Goal: Information Seeking & Learning: Learn about a topic

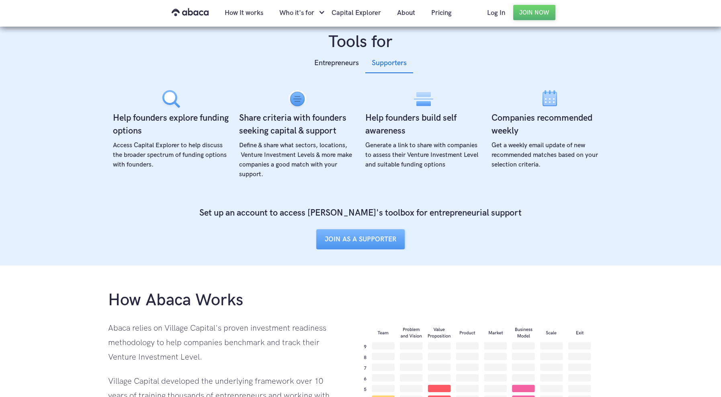
scroll to position [289, 0]
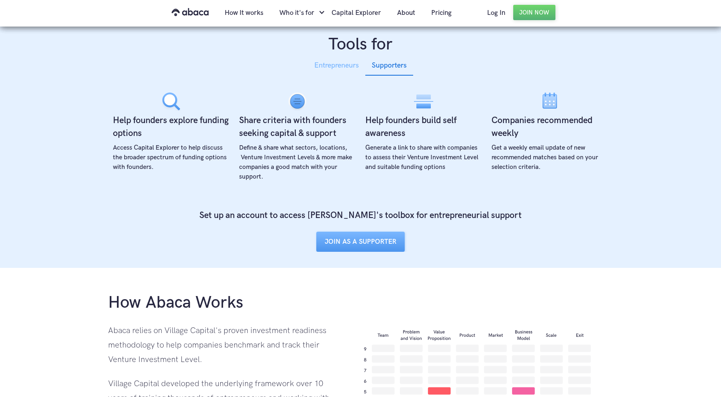
click at [325, 70] on div "Entrepreneurs" at bounding box center [336, 65] width 45 height 12
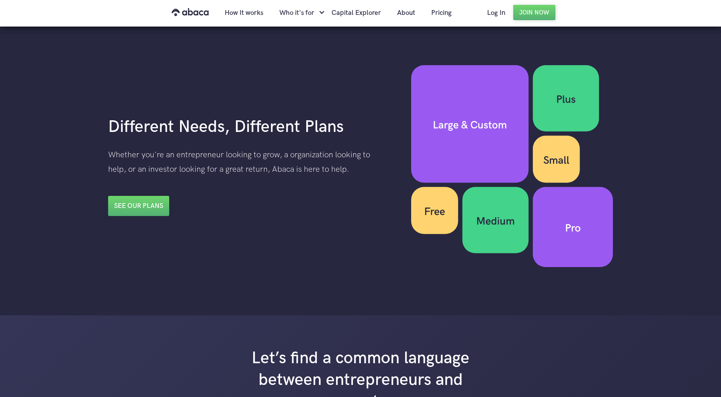
scroll to position [1115, 0]
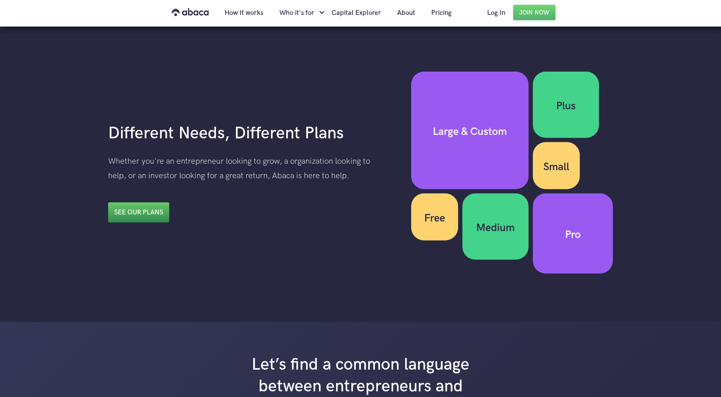
click at [152, 202] on link "See our plans" at bounding box center [138, 212] width 61 height 20
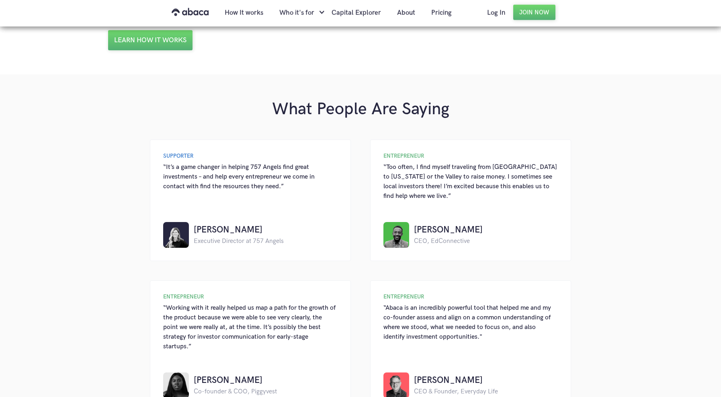
scroll to position [620, 0]
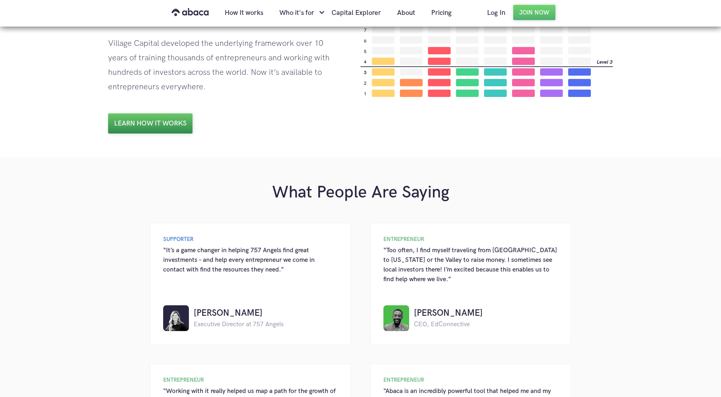
click at [175, 124] on link "Learn how it works" at bounding box center [150, 123] width 84 height 20
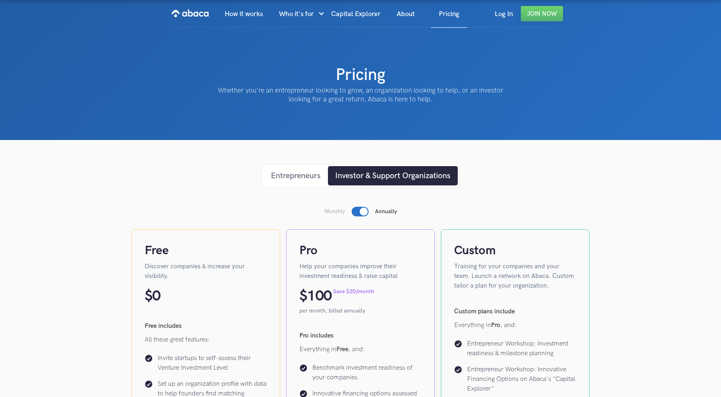
click at [299, 179] on div "Entrepreneurs" at bounding box center [296, 176] width 50 height 12
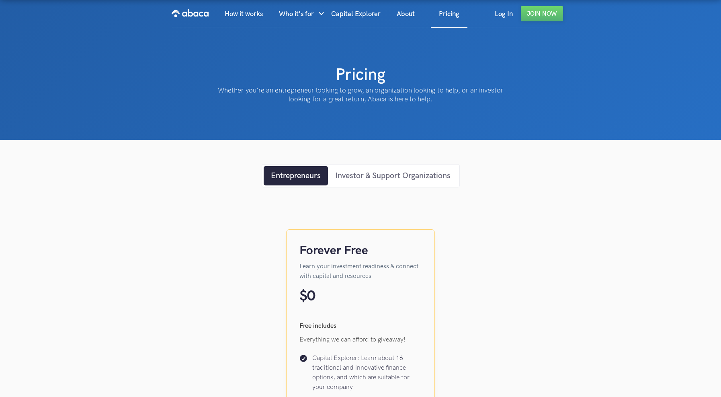
click at [392, 170] on div "Investor & Support Organizations" at bounding box center [392, 176] width 115 height 12
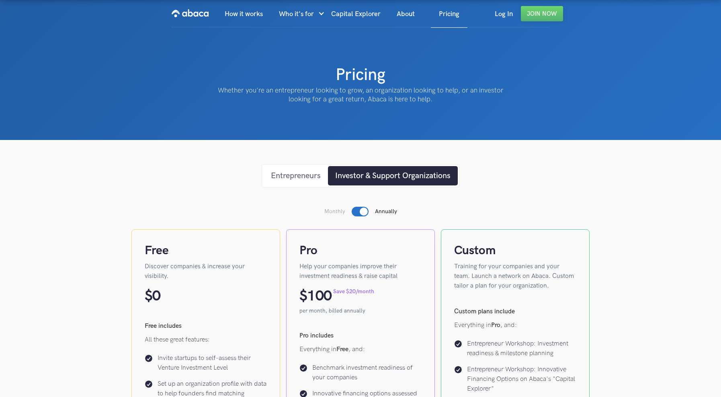
click at [301, 172] on div "Entrepreneurs" at bounding box center [296, 176] width 50 height 12
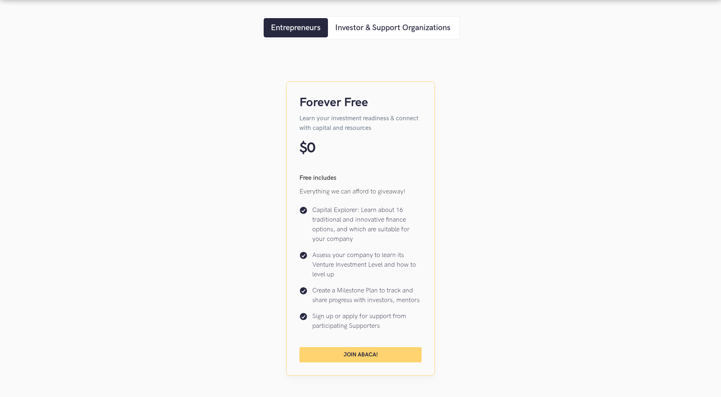
scroll to position [309, 0]
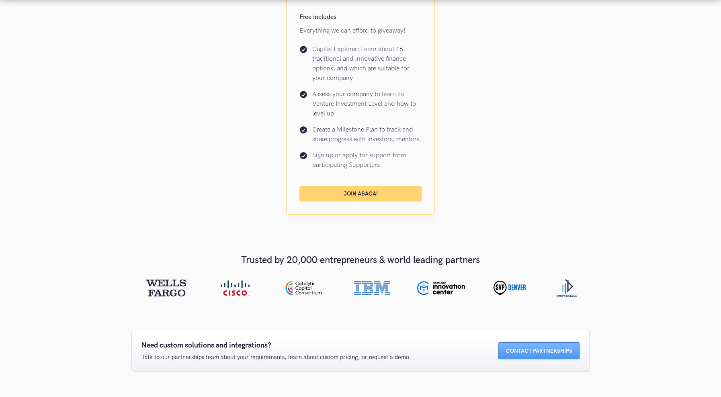
click at [598, 94] on div "Entrepreneurs Investor & Support Organizations Forever Free Learn your investme…" at bounding box center [360, 248] width 721 height 835
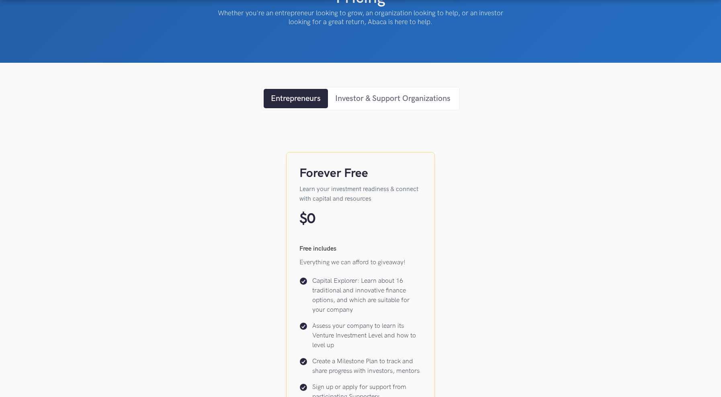
click at [436, 96] on div "Investor & Support Organizations" at bounding box center [392, 98] width 115 height 12
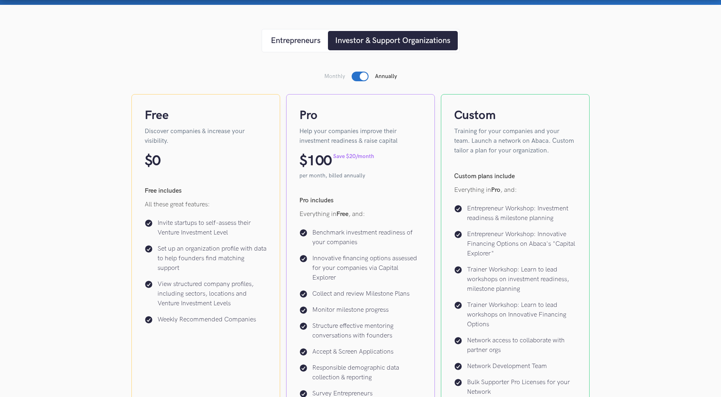
scroll to position [0, 0]
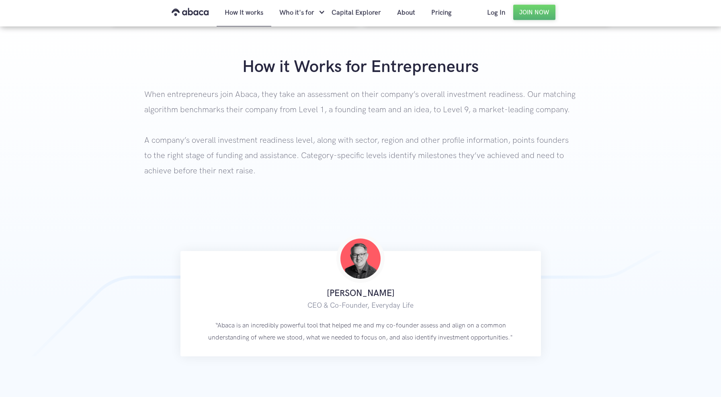
scroll to position [231, 0]
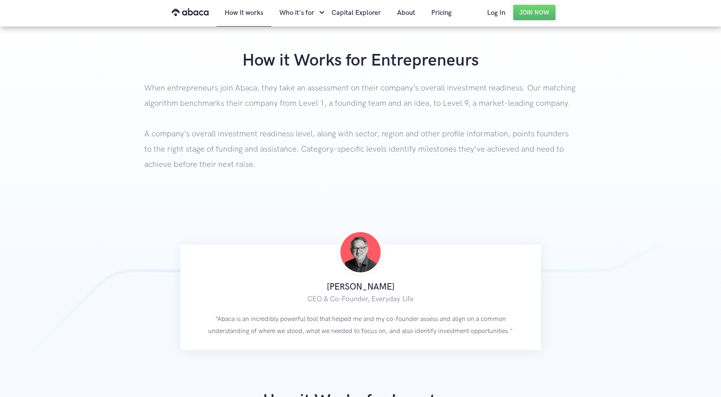
click at [669, 96] on div "How it Works for Entrepreneurs When entrepreneurs join Abaca, they take an asse…" at bounding box center [360, 127] width 721 height 154
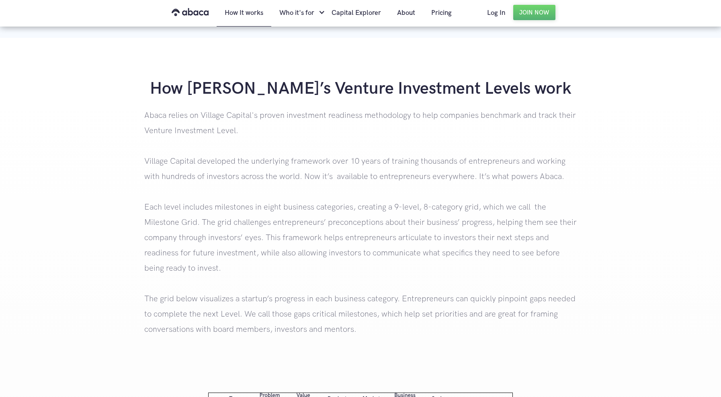
scroll to position [585, 0]
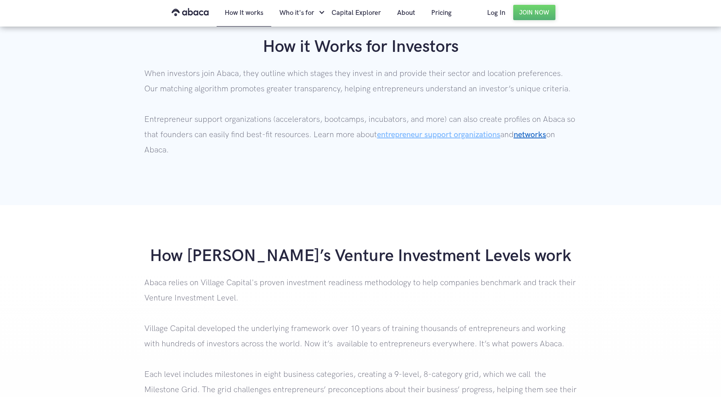
click at [493, 136] on link "entrepreneur support organizations" at bounding box center [438, 135] width 123 height 10
click at [546, 132] on link "networks" at bounding box center [530, 135] width 33 height 10
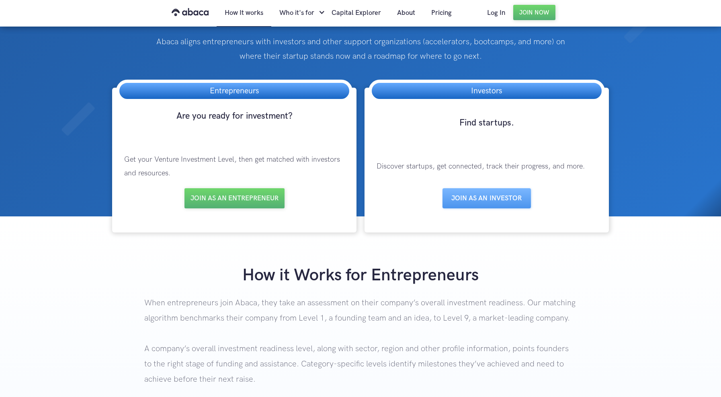
scroll to position [0, 0]
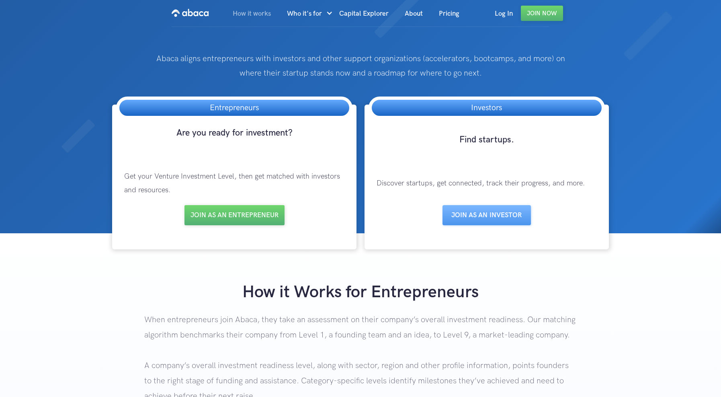
click at [248, 12] on link "How it works" at bounding box center [252, 13] width 54 height 27
click at [360, 14] on link "Capital Explorer" at bounding box center [364, 13] width 66 height 27
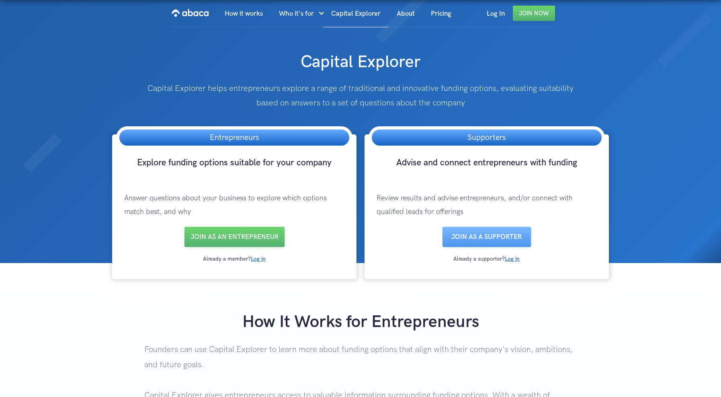
click at [472, 184] on p "Review results and advise entrepreneurs, and/or connect with qualified leads fo…" at bounding box center [486, 204] width 236 height 43
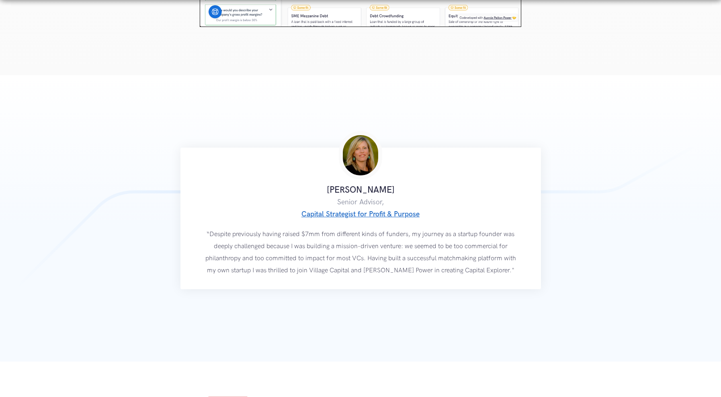
scroll to position [1402, 0]
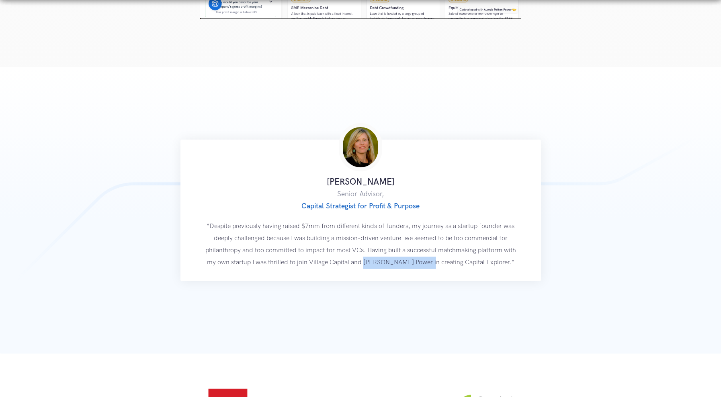
drag, startPoint x: 392, startPoint y: 263, endPoint x: 452, endPoint y: 265, distance: 60.7
click at [452, 265] on p "“Despite previously having raised $7mm from different kinds of funders, my jour…" at bounding box center [360, 244] width 311 height 48
click at [437, 268] on p "“Despite previously having raised $7mm from different kinds of funders, my jour…" at bounding box center [360, 244] width 311 height 48
drag, startPoint x: 392, startPoint y: 265, endPoint x: 449, endPoint y: 266, distance: 57.1
click at [449, 266] on p "“Despite previously having raised $7mm from different kinds of funders, my jour…" at bounding box center [360, 244] width 311 height 48
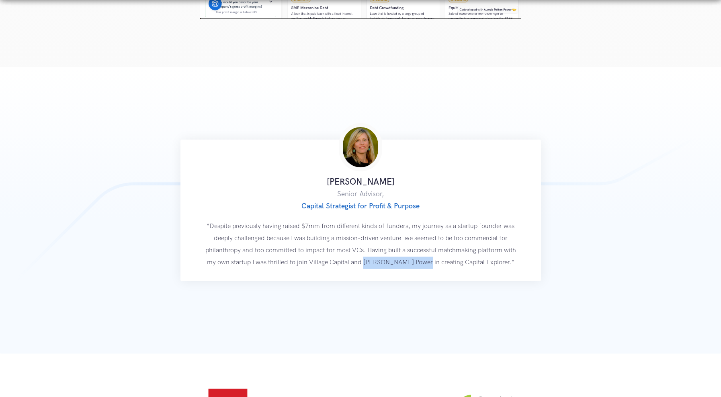
copy p "[PERSON_NAME] Power"
click at [417, 195] on h3 "Senior Advisor, Capital Strategist for Profit & Purpose" at bounding box center [360, 200] width 311 height 24
drag, startPoint x: 397, startPoint y: 182, endPoint x: 307, endPoint y: 185, distance: 89.7
click at [307, 185] on h1 "[PERSON_NAME]" at bounding box center [360, 182] width 311 height 12
copy strong "[PERSON_NAME]"
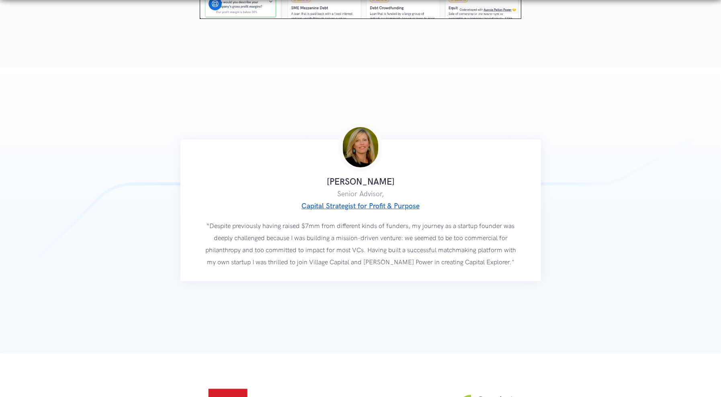
click at [665, 86] on section "Laurie Felker Jones Senior Advisor, Capital Strategist for Profit & Purpose “De…" at bounding box center [360, 210] width 721 height 286
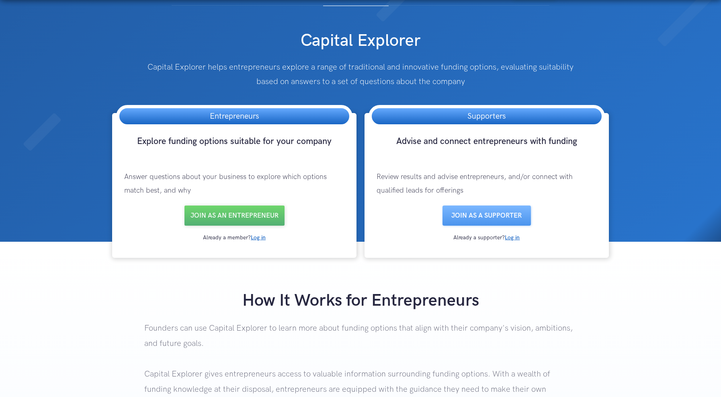
scroll to position [0, 0]
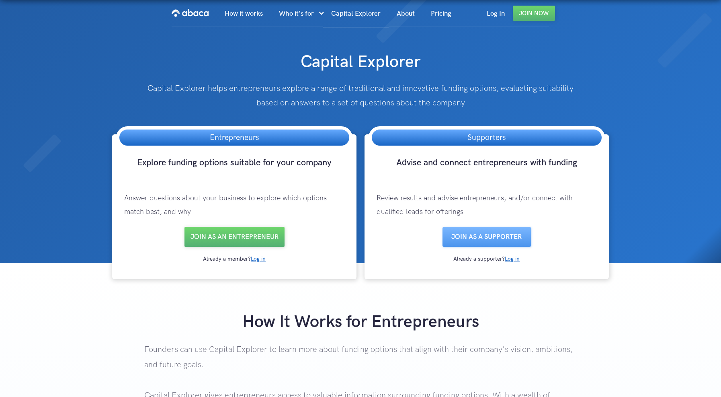
click at [612, 43] on img at bounding box center [360, 131] width 721 height 263
click at [343, 11] on link "Capital Explorer" at bounding box center [356, 13] width 66 height 27
click at [409, 14] on link "About" at bounding box center [406, 13] width 34 height 27
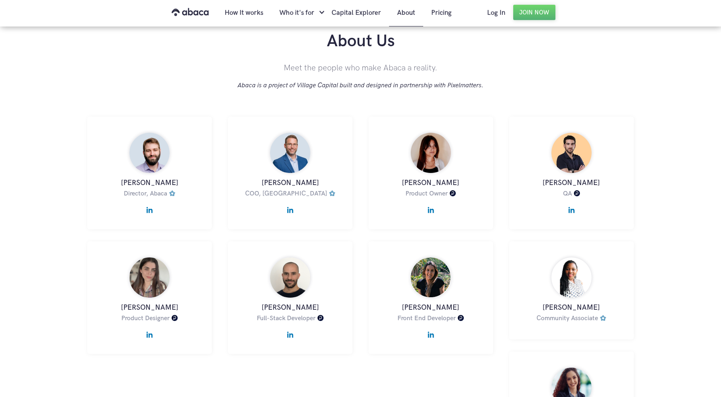
scroll to position [315, 0]
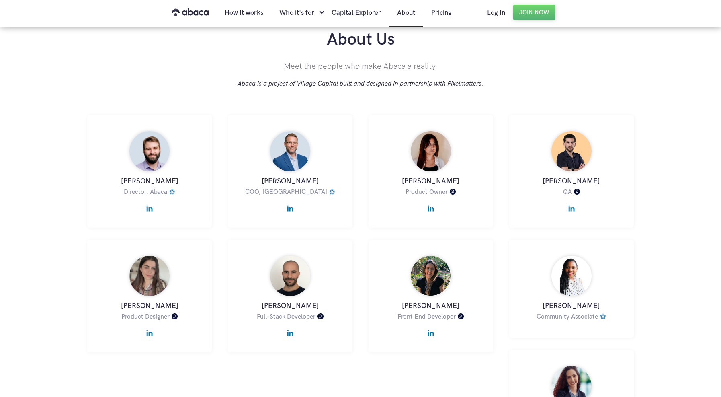
click at [467, 78] on p "Abaca is a project of Village Capital built and designed in partnership with Pi…" at bounding box center [360, 84] width 432 height 12
copy p "Pixelmatters"
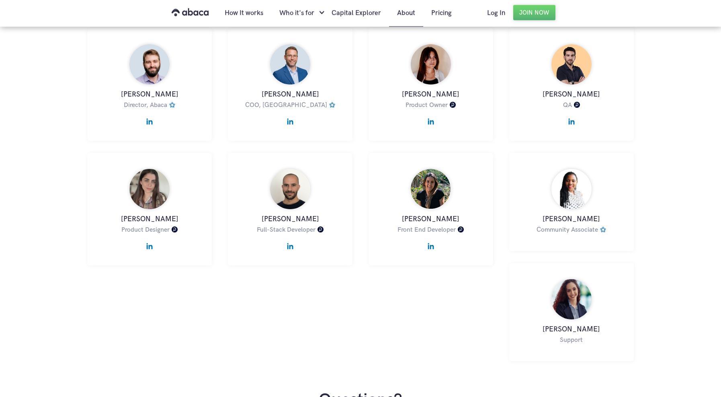
scroll to position [334, 0]
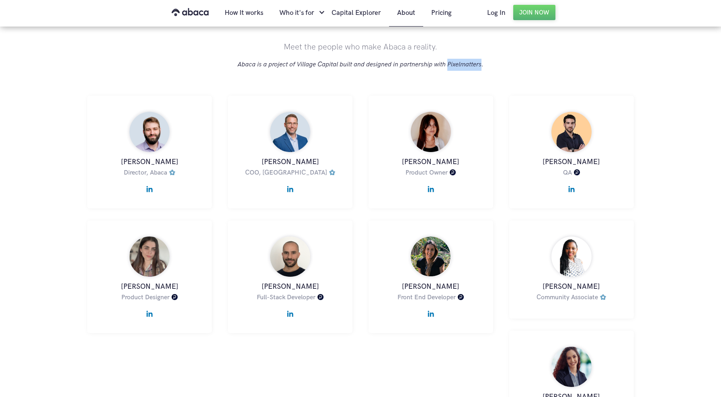
click at [154, 178] on link at bounding box center [149, 185] width 108 height 14
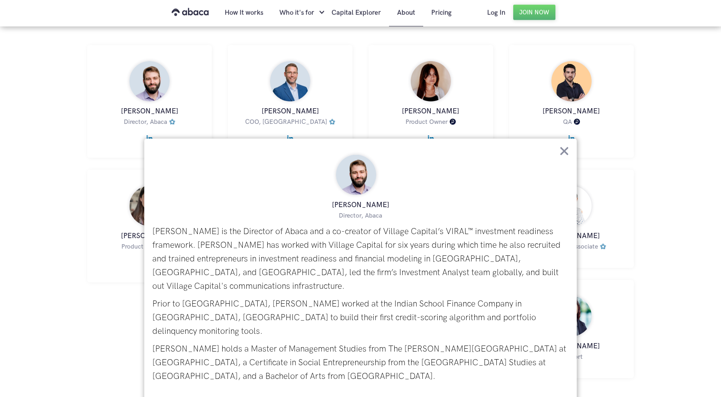
scroll to position [386, 0]
click at [564, 151] on img at bounding box center [564, 151] width 9 height 9
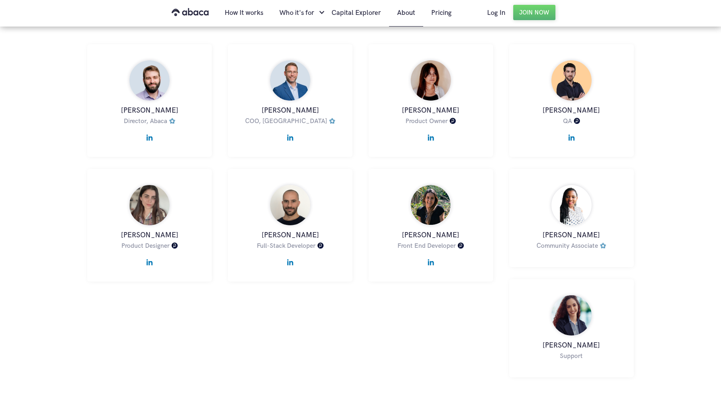
click at [295, 126] on link at bounding box center [290, 133] width 108 height 14
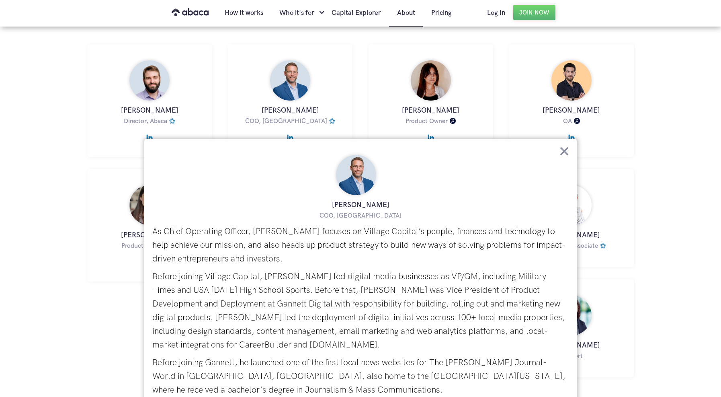
click at [562, 149] on img at bounding box center [564, 151] width 9 height 9
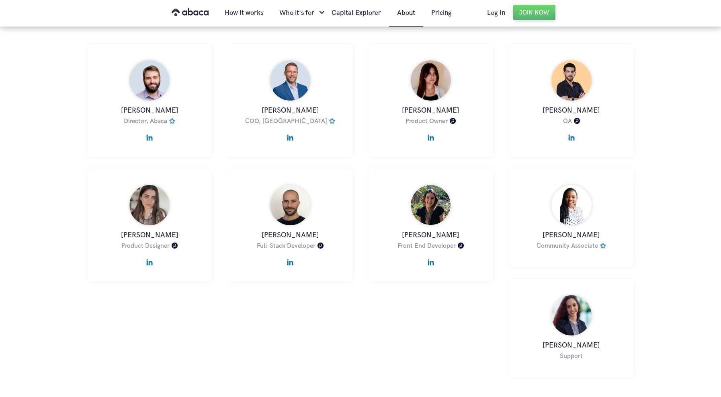
click at [298, 74] on img at bounding box center [290, 80] width 40 height 40
click at [290, 130] on img at bounding box center [290, 135] width 6 height 10
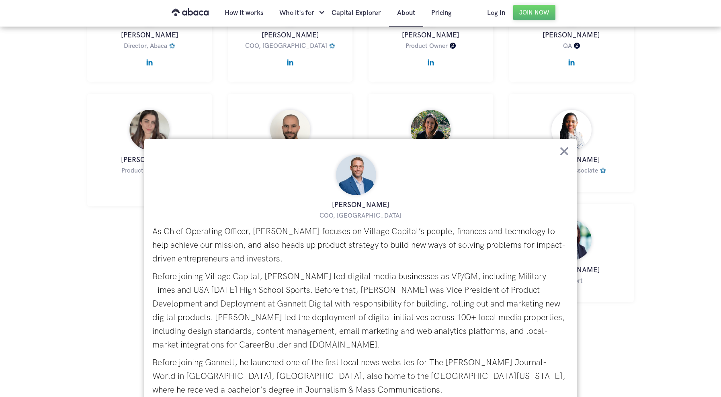
scroll to position [463, 0]
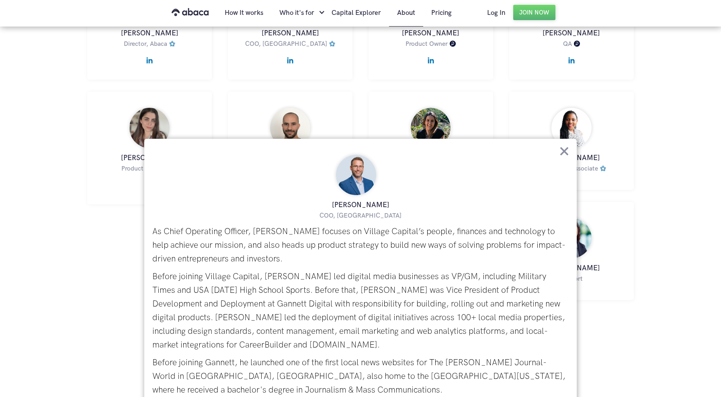
click at [707, 89] on div "Ross Baird CEO at Village Capital Ross developed the Village Capital concept in…" at bounding box center [360, 60] width 721 height 698
click at [562, 151] on img at bounding box center [564, 151] width 9 height 9
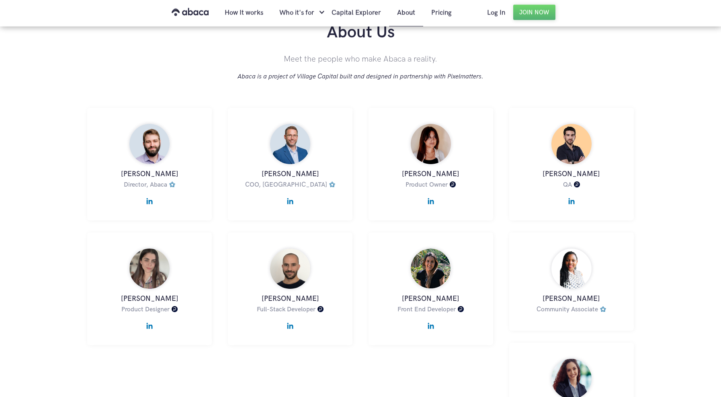
scroll to position [315, 0]
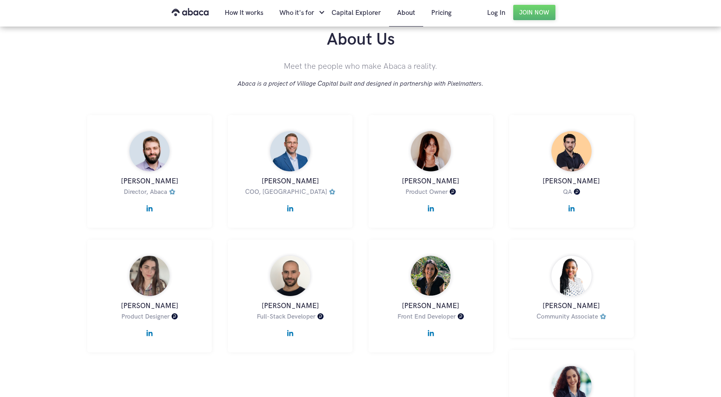
click at [434, 201] on img at bounding box center [431, 206] width 6 height 10
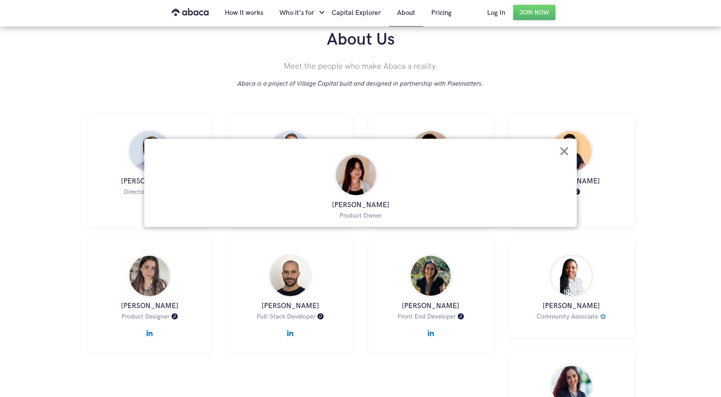
click at [567, 150] on img at bounding box center [564, 151] width 9 height 9
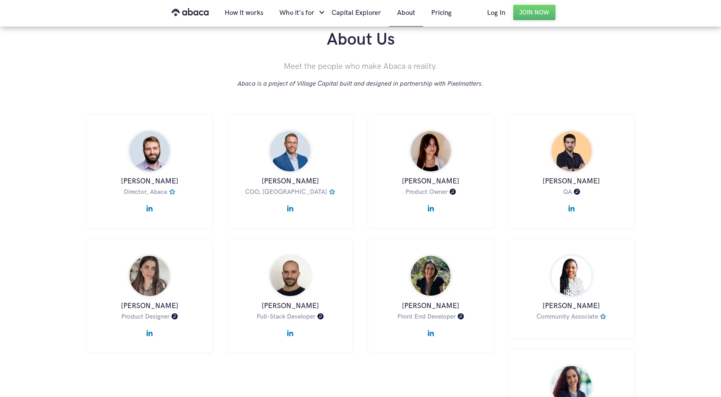
click at [572, 201] on img at bounding box center [571, 206] width 6 height 10
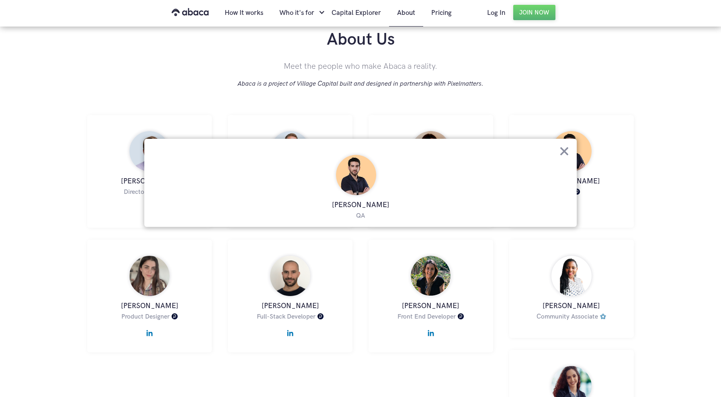
click at [565, 151] on img at bounding box center [564, 151] width 9 height 9
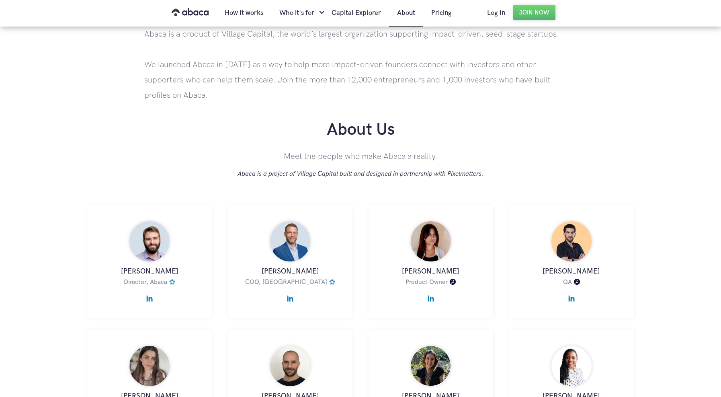
scroll to position [0, 0]
